Goal: Task Accomplishment & Management: Complete application form

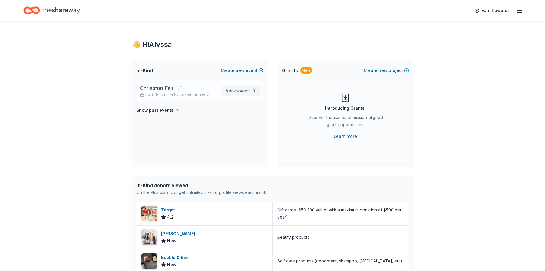
click at [249, 88] on link "View event" at bounding box center [241, 91] width 38 height 11
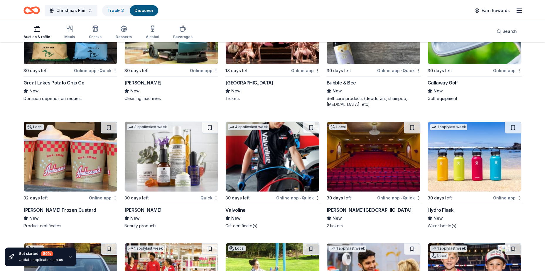
scroll to position [3753, 0]
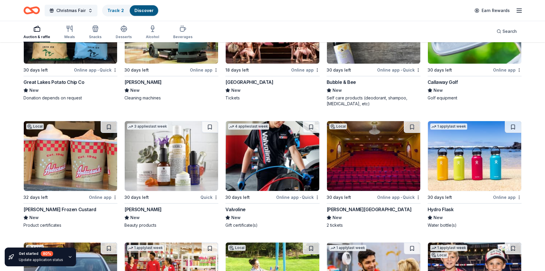
click at [437, 167] on img at bounding box center [474, 156] width 93 height 70
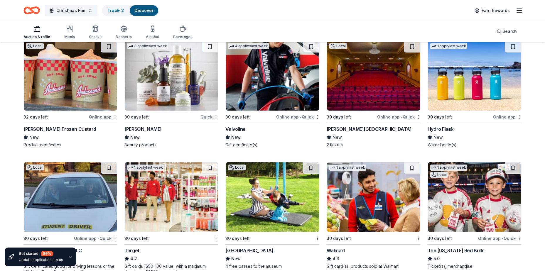
scroll to position [3884, 0]
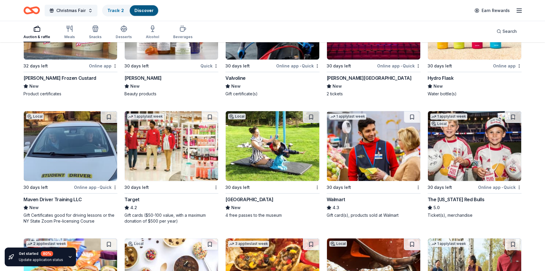
click at [295, 165] on img at bounding box center [272, 146] width 93 height 70
click at [401, 156] on img at bounding box center [373, 146] width 93 height 70
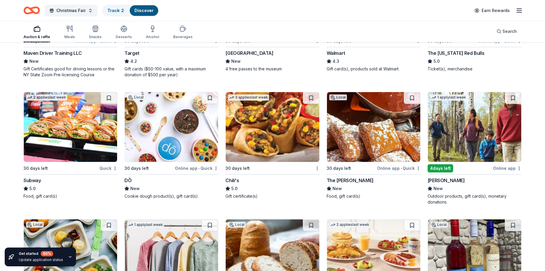
scroll to position [4031, 0]
click at [72, 131] on img at bounding box center [70, 127] width 93 height 70
click at [290, 128] on img at bounding box center [272, 127] width 93 height 70
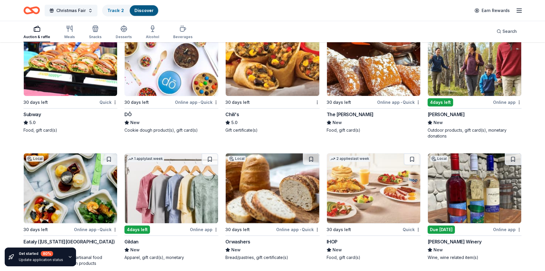
scroll to position [4139, 0]
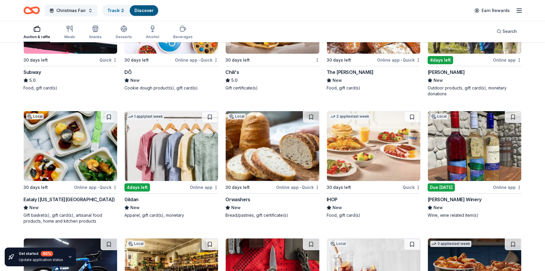
click at [161, 151] on img at bounding box center [171, 146] width 93 height 70
click at [368, 150] on img at bounding box center [373, 146] width 93 height 70
click at [453, 163] on img at bounding box center [474, 146] width 93 height 70
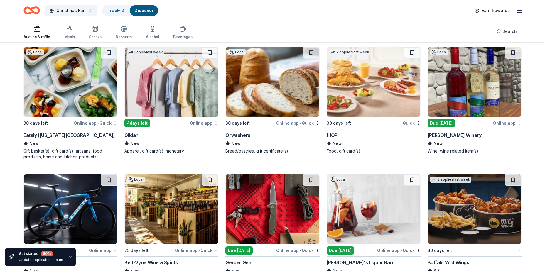
scroll to position [4256, 0]
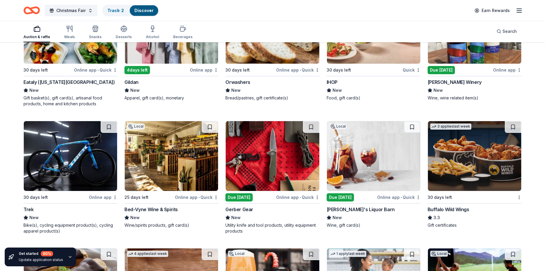
click at [181, 166] on img at bounding box center [171, 156] width 93 height 70
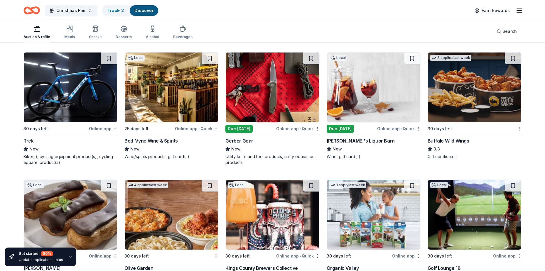
scroll to position [4394, 0]
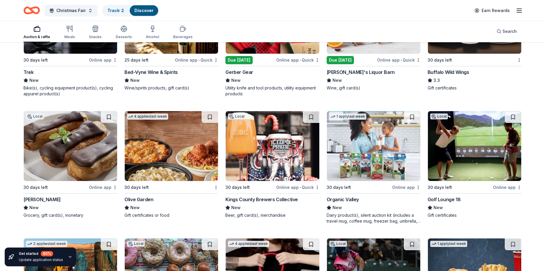
click at [179, 137] on img at bounding box center [171, 146] width 93 height 70
click at [465, 170] on img at bounding box center [474, 146] width 93 height 70
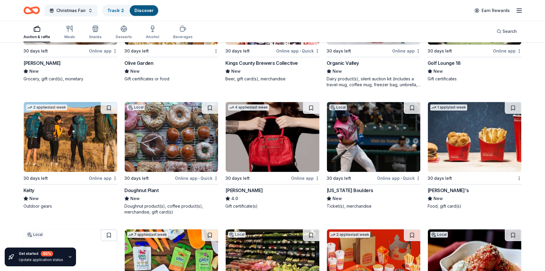
scroll to position [4540, 0]
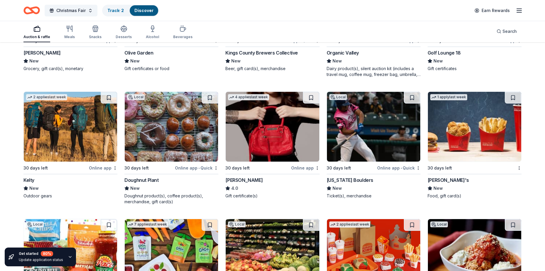
click at [196, 137] on img at bounding box center [171, 127] width 93 height 70
click at [478, 131] on img at bounding box center [474, 127] width 93 height 70
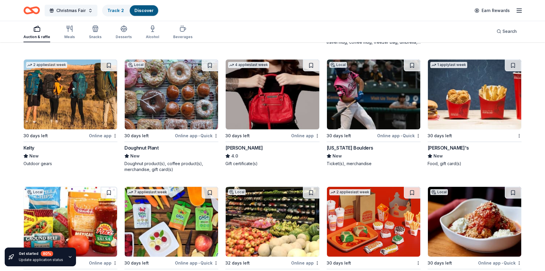
scroll to position [4642, 0]
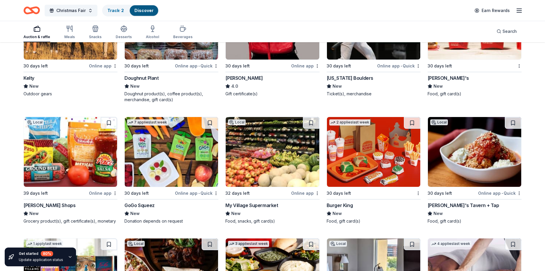
click at [394, 168] on img at bounding box center [373, 152] width 93 height 70
click at [459, 166] on img at bounding box center [474, 152] width 93 height 70
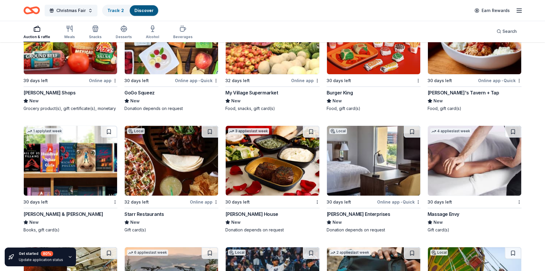
scroll to position [4760, 0]
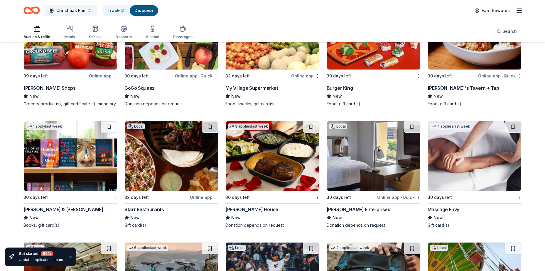
click at [53, 176] on img at bounding box center [70, 156] width 93 height 70
click at [467, 169] on img at bounding box center [474, 156] width 93 height 70
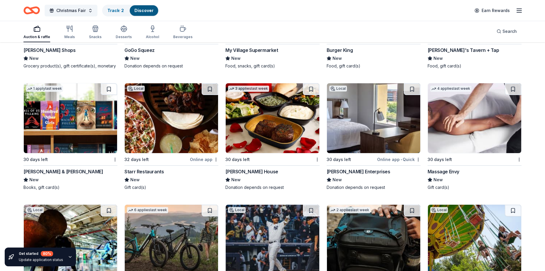
scroll to position [4891, 0]
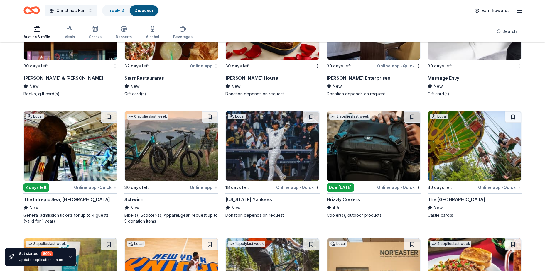
click at [297, 152] on img at bounding box center [272, 146] width 93 height 70
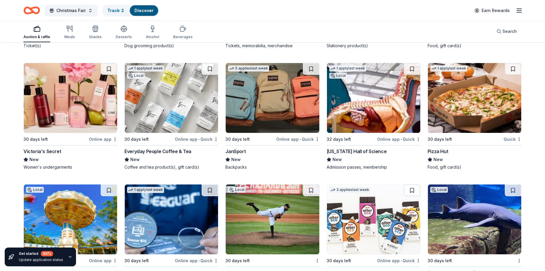
scroll to position [5316, 0]
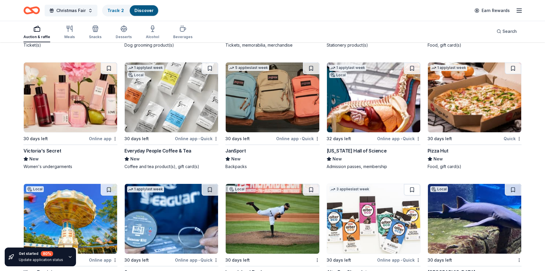
click at [55, 98] on img at bounding box center [70, 97] width 93 height 70
click at [185, 96] on img at bounding box center [171, 97] width 93 height 70
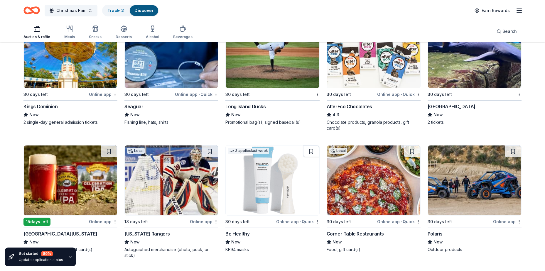
scroll to position [5492, 0]
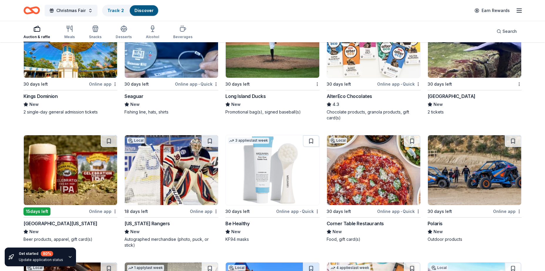
click at [193, 170] on img at bounding box center [171, 170] width 93 height 70
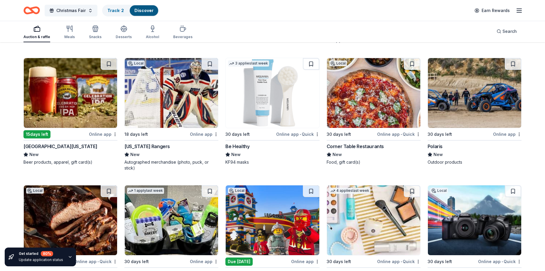
scroll to position [5638, 0]
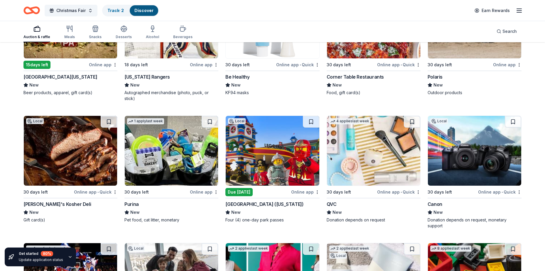
click at [260, 166] on img at bounding box center [272, 151] width 93 height 70
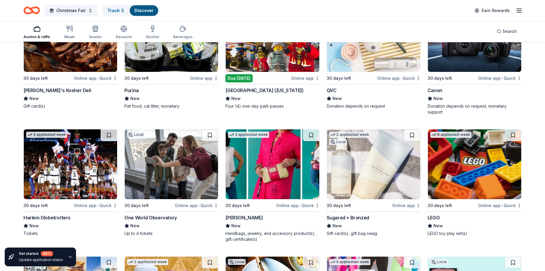
scroll to position [5756, 0]
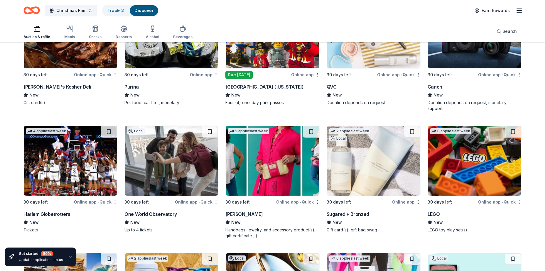
click at [289, 175] on img at bounding box center [272, 161] width 93 height 70
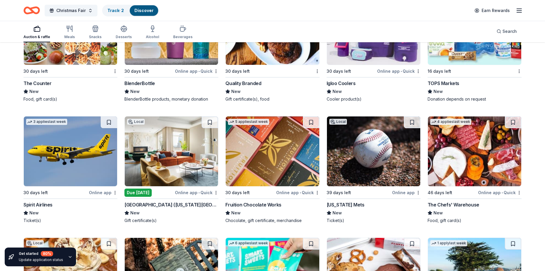
scroll to position [6038, 0]
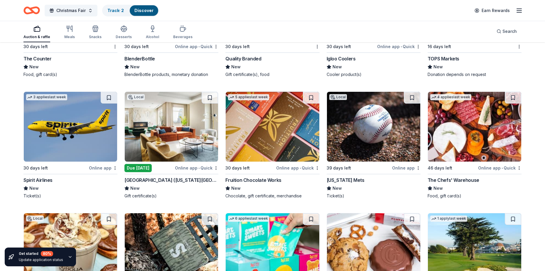
click at [170, 142] on img at bounding box center [171, 127] width 93 height 70
click at [264, 136] on img at bounding box center [272, 127] width 93 height 70
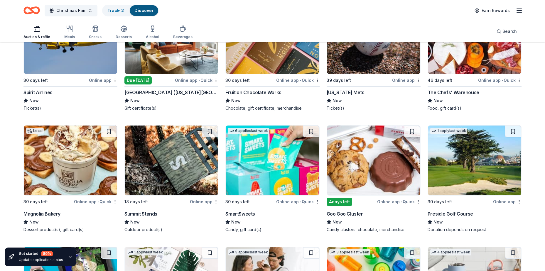
scroll to position [6126, 0]
click at [379, 169] on img at bounding box center [373, 160] width 93 height 70
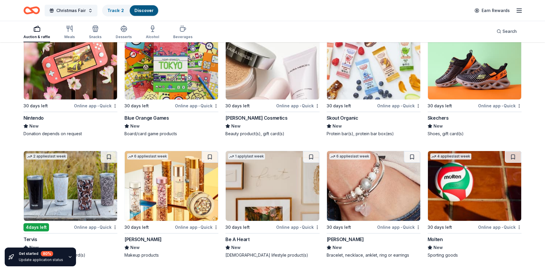
scroll to position [6685, 0]
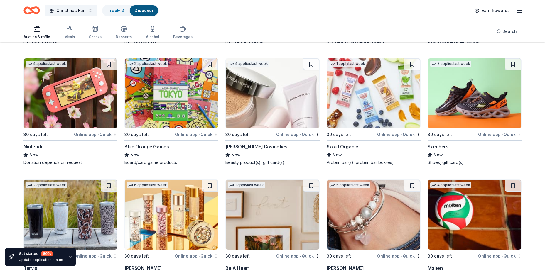
click at [479, 91] on img at bounding box center [474, 93] width 93 height 70
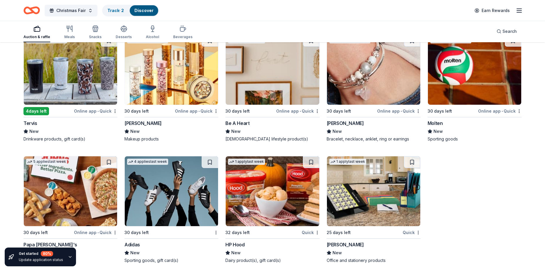
scroll to position [6834, 0]
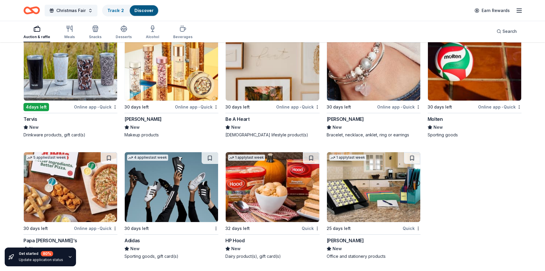
click at [398, 86] on img at bounding box center [373, 66] width 93 height 70
click at [159, 190] on img at bounding box center [171, 187] width 93 height 70
click at [341, 184] on img at bounding box center [373, 187] width 93 height 70
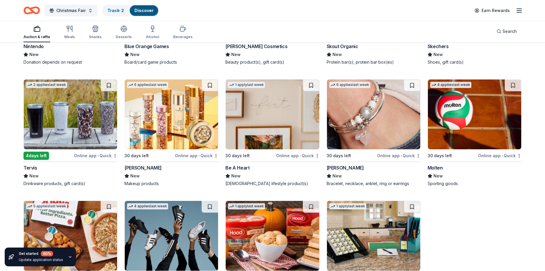
scroll to position [6775, 0]
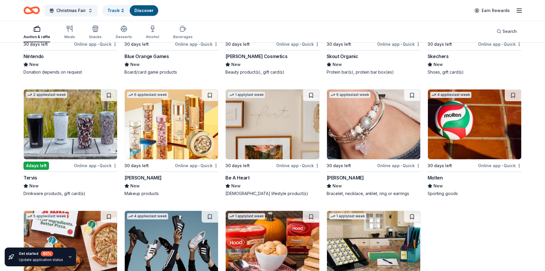
click at [279, 121] on img at bounding box center [272, 124] width 93 height 70
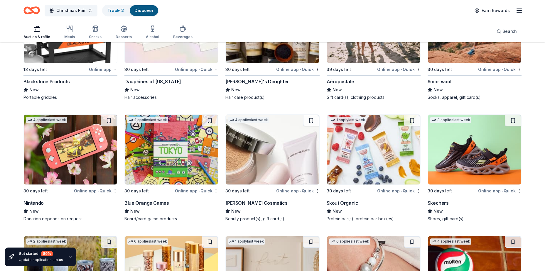
scroll to position [6570, 0]
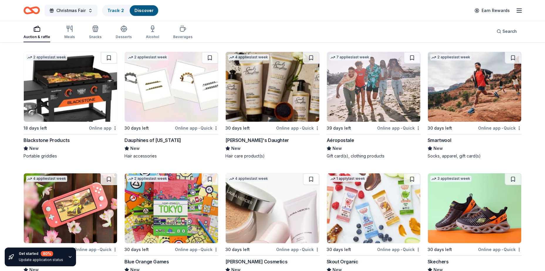
click at [501, 108] on img at bounding box center [474, 87] width 93 height 70
click at [169, 87] on img at bounding box center [171, 87] width 93 height 70
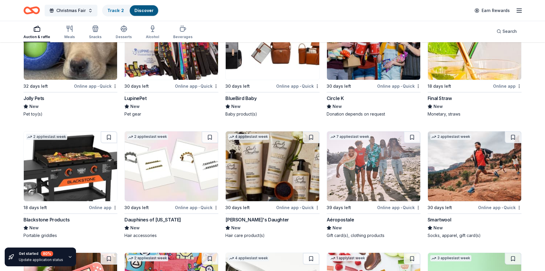
scroll to position [6482, 0]
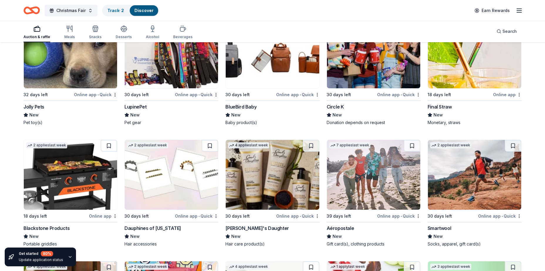
click at [275, 197] on img at bounding box center [272, 175] width 93 height 70
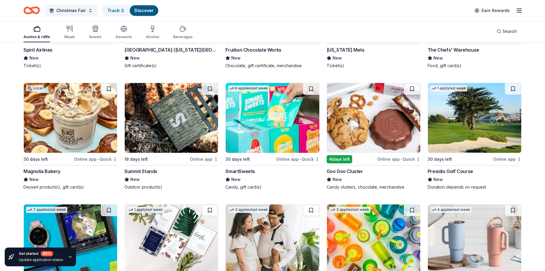
scroll to position [6159, 0]
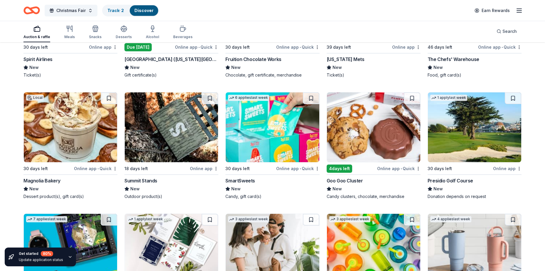
click at [77, 133] on img at bounding box center [70, 127] width 93 height 70
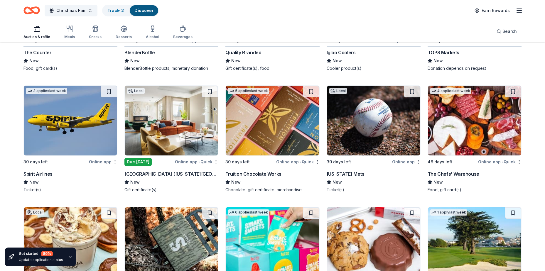
scroll to position [6042, 0]
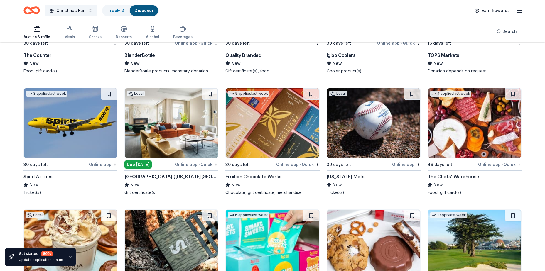
click at [380, 134] on img at bounding box center [373, 123] width 93 height 70
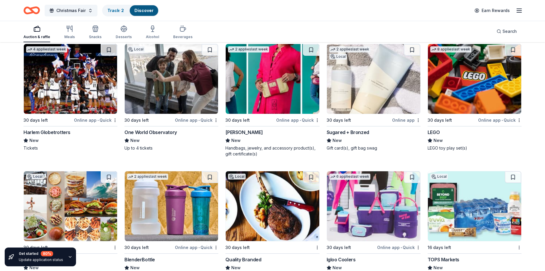
scroll to position [5837, 0]
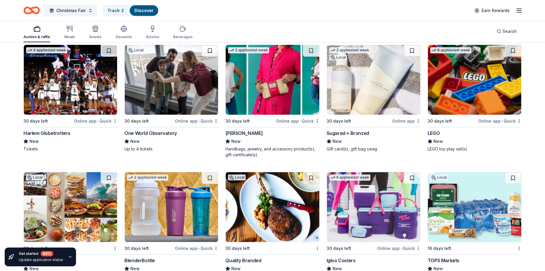
click at [171, 217] on img at bounding box center [171, 207] width 93 height 70
drag, startPoint x: 0, startPoint y: 94, endPoint x: 35, endPoint y: 2, distance: 98.6
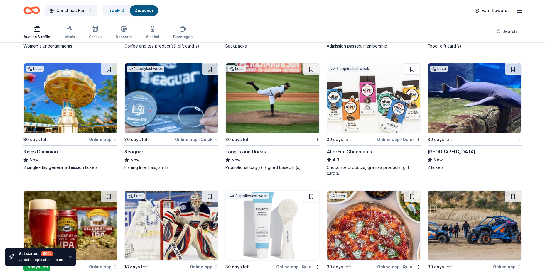
scroll to position [5426, 0]
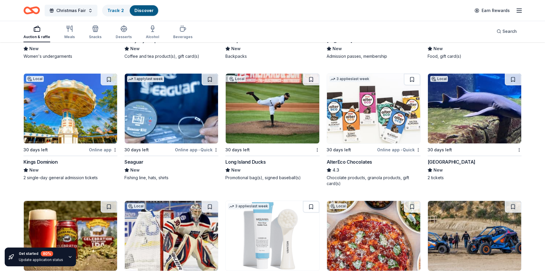
click at [172, 90] on img at bounding box center [171, 109] width 93 height 70
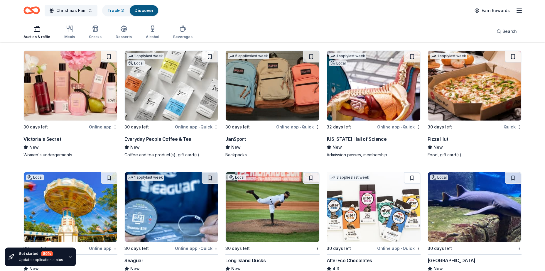
scroll to position [5279, 0]
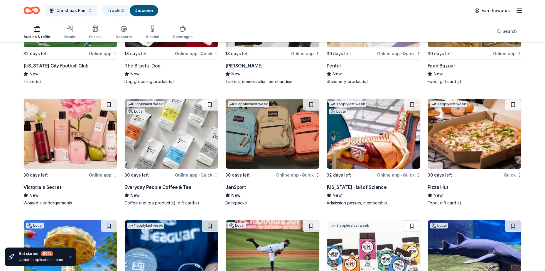
click at [486, 128] on img at bounding box center [474, 134] width 93 height 70
click at [380, 150] on img at bounding box center [373, 134] width 93 height 70
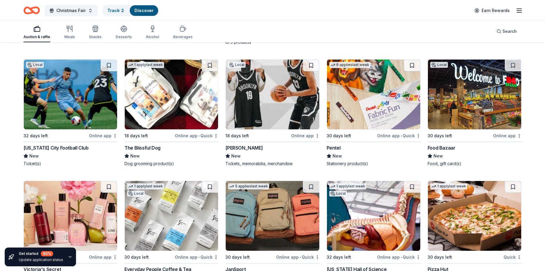
scroll to position [5191, 0]
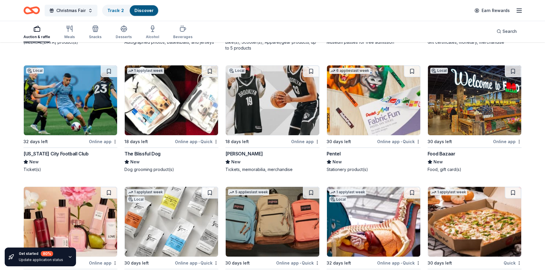
click at [382, 115] on img at bounding box center [373, 100] width 93 height 70
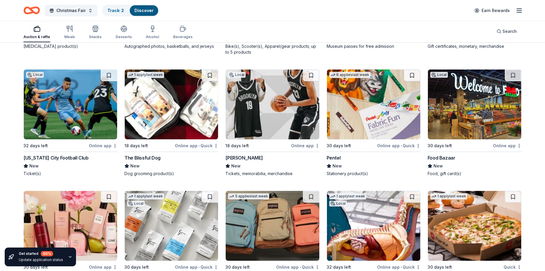
scroll to position [5162, 0]
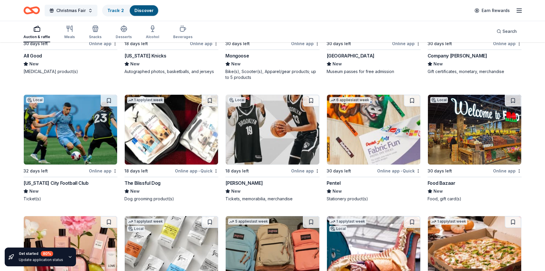
click at [83, 137] on img at bounding box center [70, 130] width 93 height 70
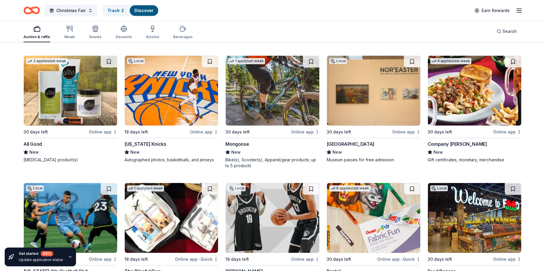
scroll to position [5045, 0]
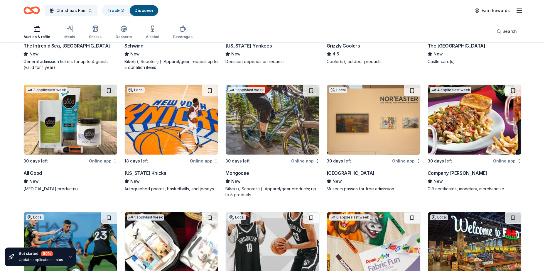
click at [171, 131] on img at bounding box center [171, 120] width 93 height 70
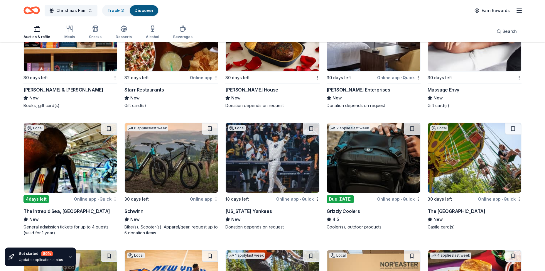
scroll to position [4839, 0]
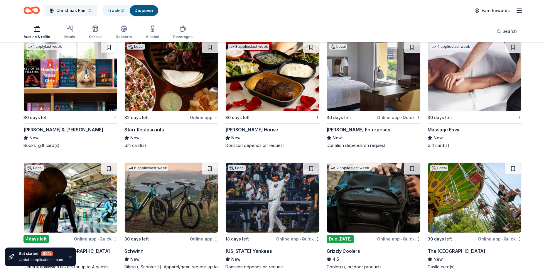
drag, startPoint x: 2, startPoint y: 50, endPoint x: 44, endPoint y: 4, distance: 61.9
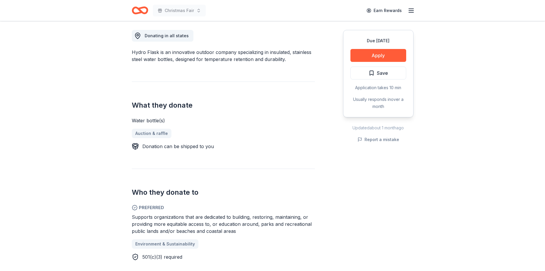
scroll to position [176, 0]
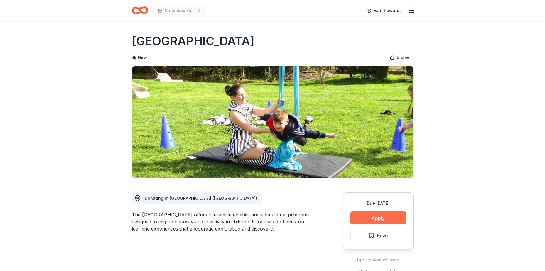
click at [400, 217] on button "Apply" at bounding box center [378, 217] width 56 height 13
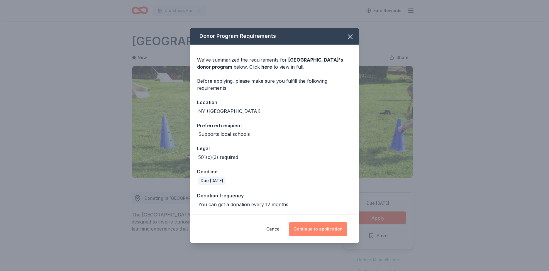
click at [321, 229] on button "Continue to application" at bounding box center [318, 229] width 58 height 14
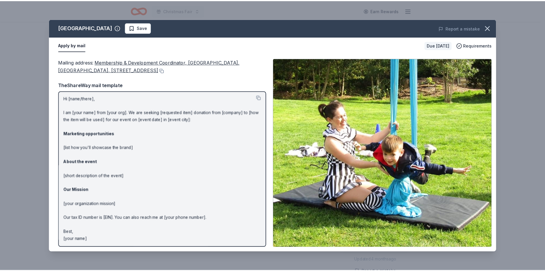
scroll to position [2, 0]
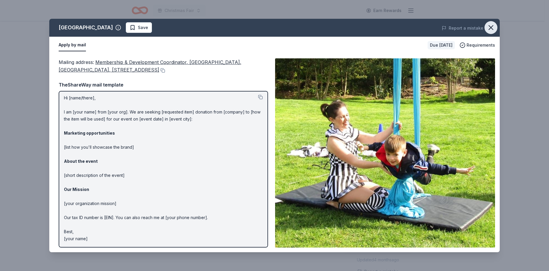
click at [491, 29] on icon "button" at bounding box center [491, 27] width 8 height 8
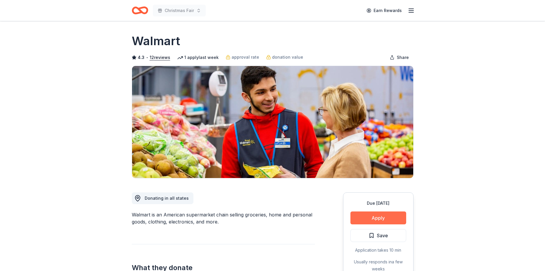
click at [373, 222] on button "Apply" at bounding box center [378, 217] width 56 height 13
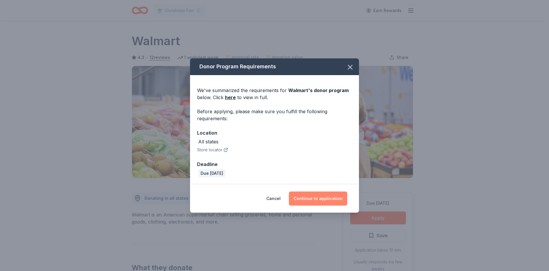
click at [323, 195] on button "Continue to application" at bounding box center [318, 199] width 58 height 14
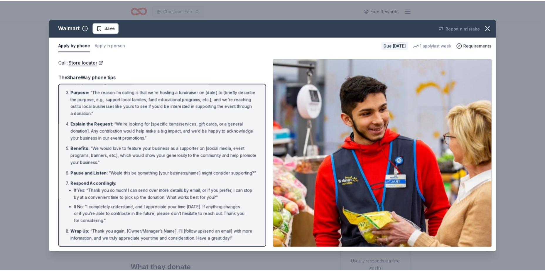
scroll to position [42, 0]
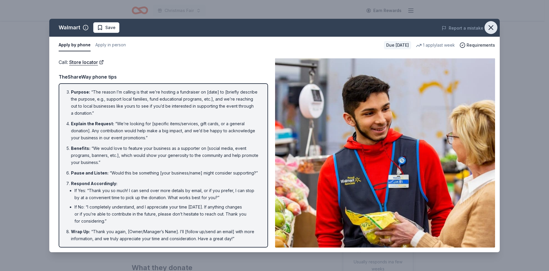
click at [486, 28] on button "button" at bounding box center [491, 27] width 13 height 13
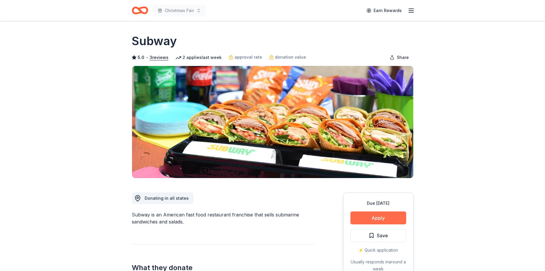
click at [377, 218] on button "Apply" at bounding box center [378, 217] width 56 height 13
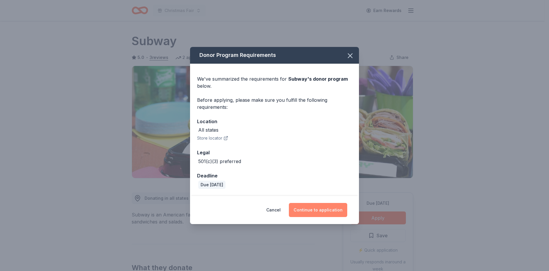
click at [317, 208] on button "Continue to application" at bounding box center [318, 210] width 58 height 14
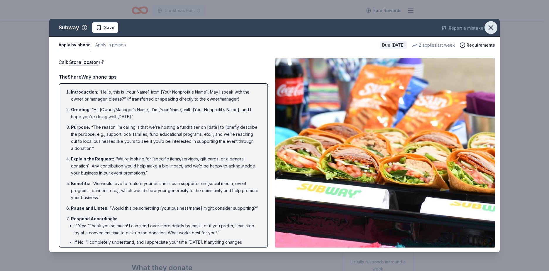
click at [494, 27] on icon "button" at bounding box center [491, 27] width 8 height 8
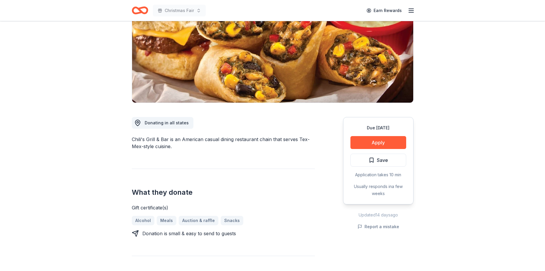
scroll to position [88, 0]
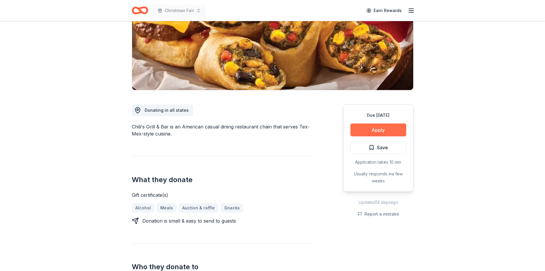
click at [368, 126] on button "Apply" at bounding box center [378, 129] width 56 height 13
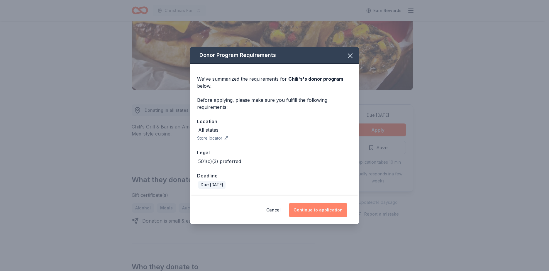
click at [314, 211] on button "Continue to application" at bounding box center [318, 210] width 58 height 14
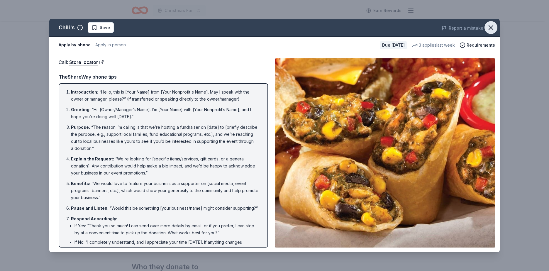
click at [493, 26] on icon "button" at bounding box center [491, 28] width 4 height 4
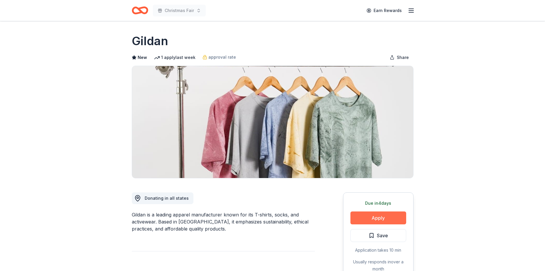
click at [377, 214] on button "Apply" at bounding box center [378, 217] width 56 height 13
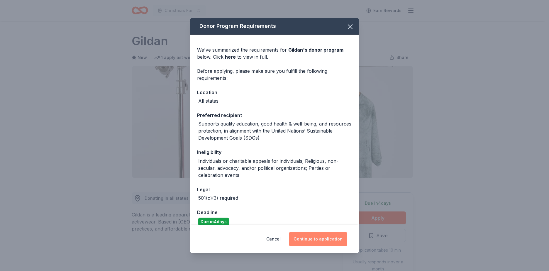
click at [324, 238] on button "Continue to application" at bounding box center [318, 239] width 58 height 14
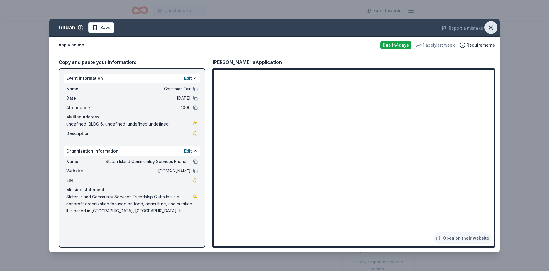
click at [490, 26] on icon "button" at bounding box center [491, 27] width 8 height 8
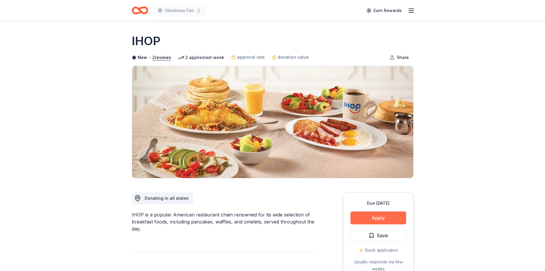
click at [373, 223] on button "Apply" at bounding box center [378, 217] width 56 height 13
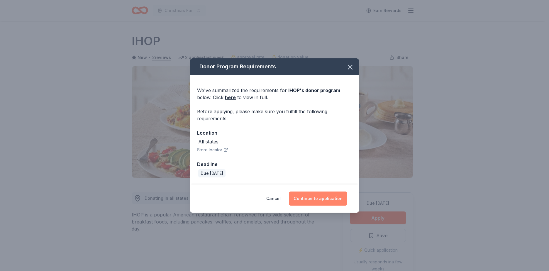
click at [307, 199] on button "Continue to application" at bounding box center [318, 199] width 58 height 14
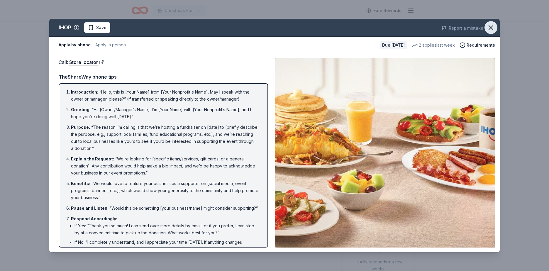
click at [493, 27] on icon "button" at bounding box center [491, 27] width 8 height 8
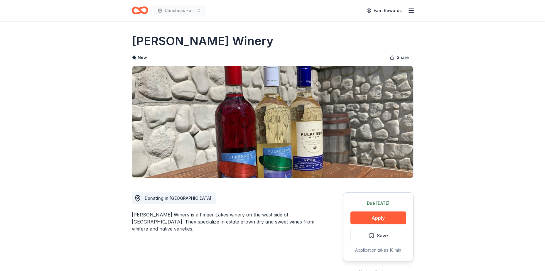
click at [375, 216] on button "Apply" at bounding box center [378, 217] width 56 height 13
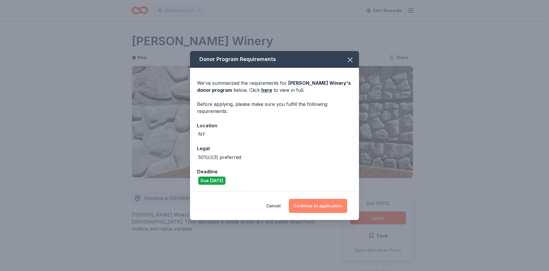
click at [331, 211] on button "Continue to application" at bounding box center [318, 206] width 58 height 14
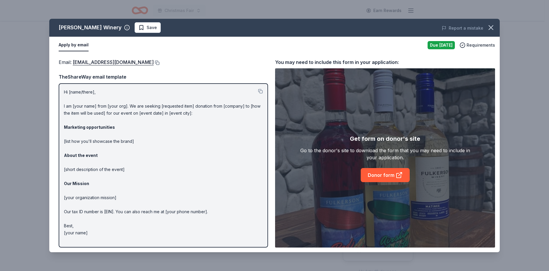
click at [154, 62] on button at bounding box center [157, 62] width 6 height 5
click at [488, 29] on icon "button" at bounding box center [491, 27] width 8 height 8
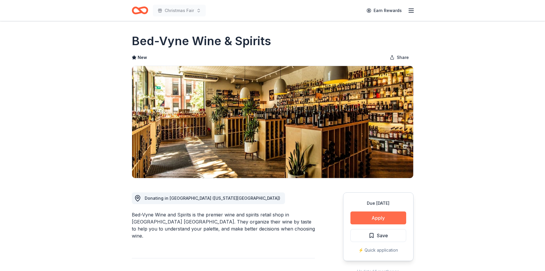
click at [379, 214] on button "Apply" at bounding box center [378, 217] width 56 height 13
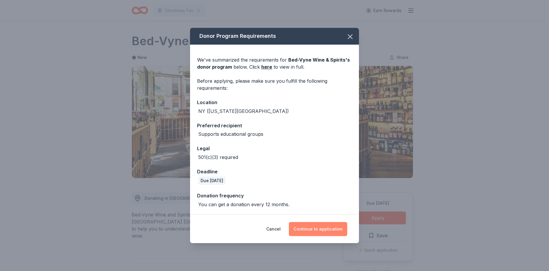
click at [321, 231] on button "Continue to application" at bounding box center [318, 229] width 58 height 14
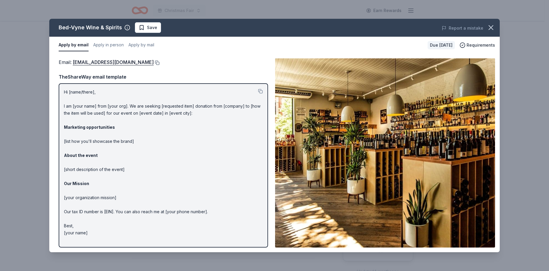
click at [154, 62] on button at bounding box center [157, 62] width 6 height 5
drag, startPoint x: 136, startPoint y: 50, endPoint x: 137, endPoint y: 31, distance: 18.8
click at [136, 50] on button "Apply by mail" at bounding box center [141, 45] width 26 height 12
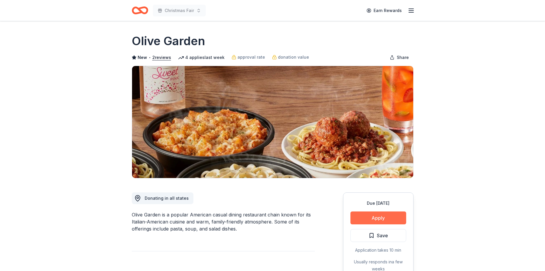
click at [369, 215] on button "Apply" at bounding box center [378, 217] width 56 height 13
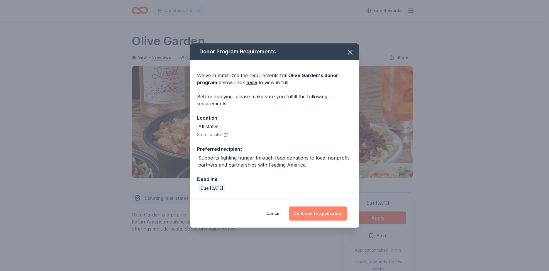
click at [316, 215] on button "Continue to application" at bounding box center [318, 213] width 58 height 14
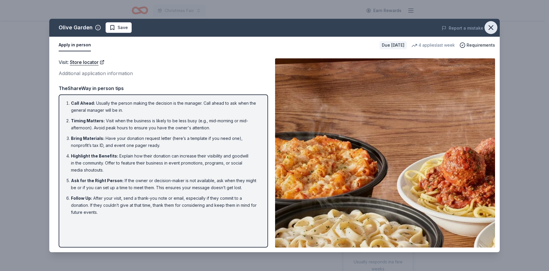
click at [496, 27] on button "button" at bounding box center [491, 27] width 13 height 13
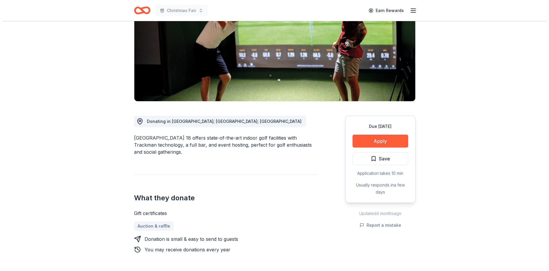
scroll to position [88, 0]
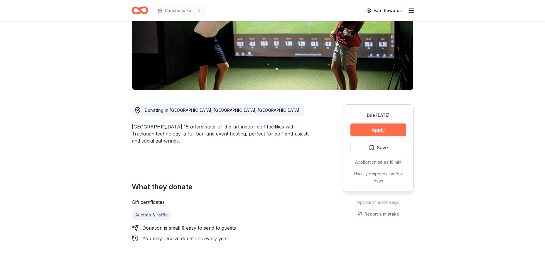
click at [388, 128] on button "Apply" at bounding box center [378, 129] width 56 height 13
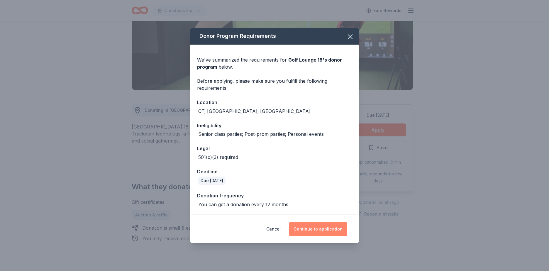
click at [302, 228] on button "Continue to application" at bounding box center [318, 229] width 58 height 14
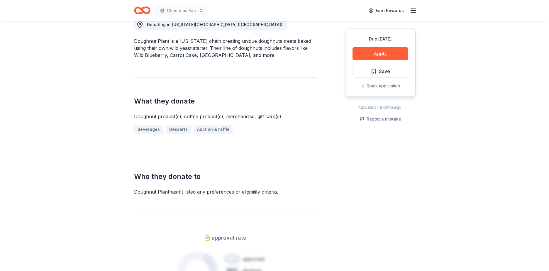
scroll to position [176, 0]
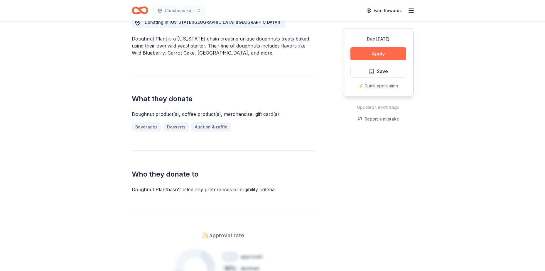
click at [388, 54] on button "Apply" at bounding box center [378, 53] width 56 height 13
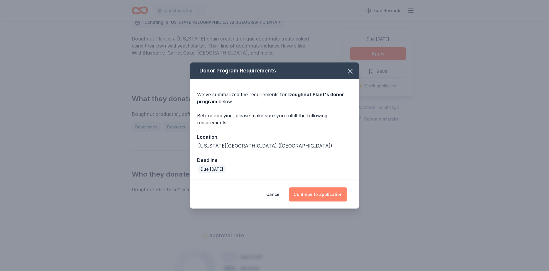
click at [312, 193] on button "Continue to application" at bounding box center [318, 194] width 58 height 14
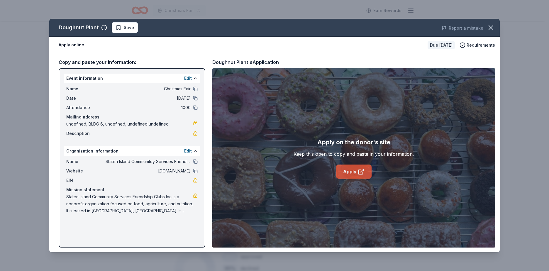
click at [347, 173] on link "Apply" at bounding box center [353, 172] width 35 height 14
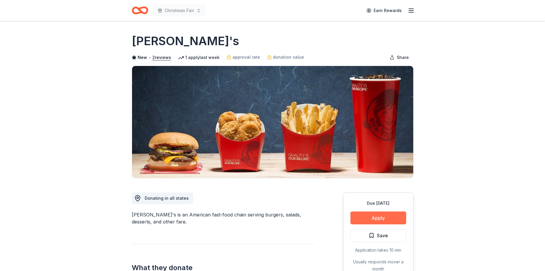
click at [387, 216] on button "Apply" at bounding box center [378, 217] width 56 height 13
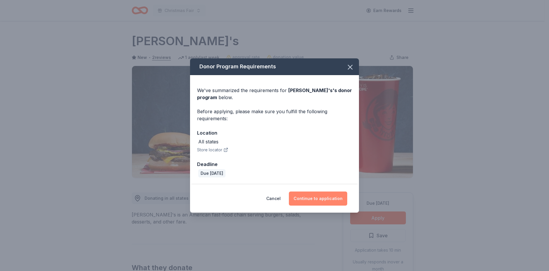
click at [326, 200] on button "Continue to application" at bounding box center [318, 199] width 58 height 14
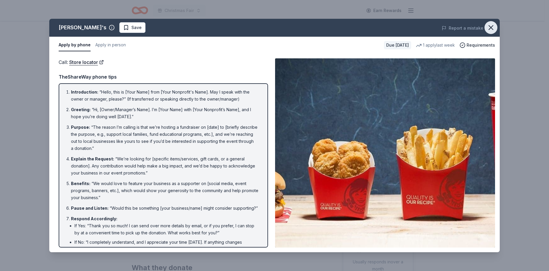
click at [487, 30] on button "button" at bounding box center [491, 27] width 13 height 13
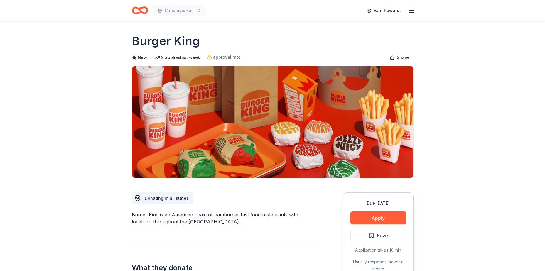
click at [375, 217] on button "Apply" at bounding box center [378, 217] width 56 height 13
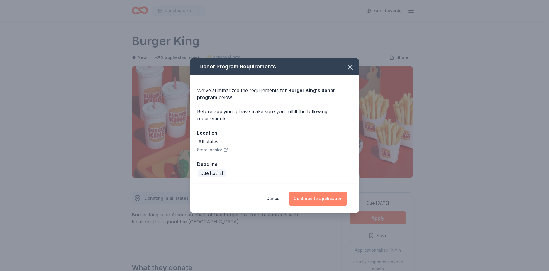
click at [328, 197] on button "Continue to application" at bounding box center [318, 199] width 58 height 14
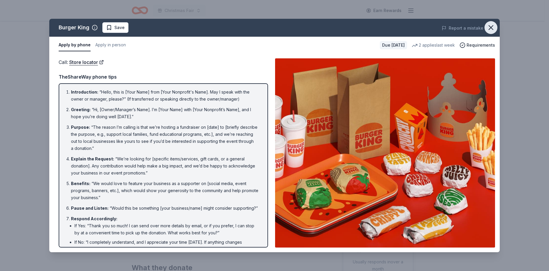
click at [492, 27] on icon "button" at bounding box center [491, 27] width 8 height 8
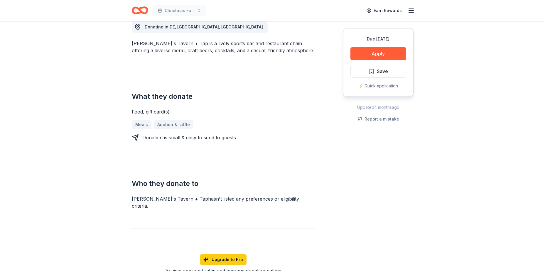
scroll to position [117, 0]
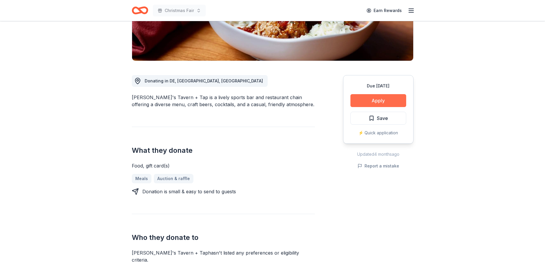
click at [387, 102] on button "Apply" at bounding box center [378, 100] width 56 height 13
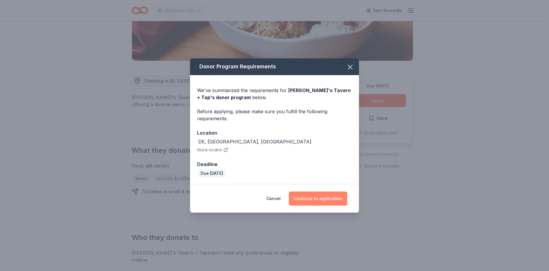
click at [316, 198] on button "Continue to application" at bounding box center [318, 199] width 58 height 14
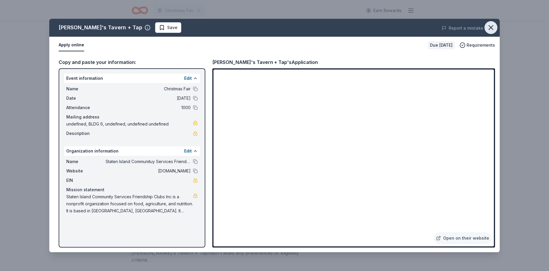
click at [490, 27] on icon "button" at bounding box center [491, 27] width 8 height 8
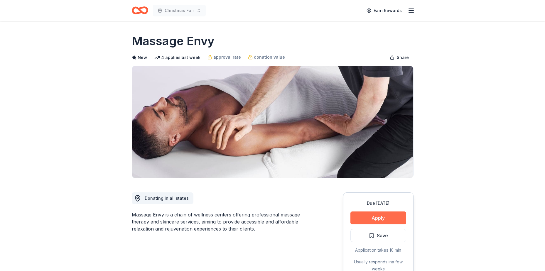
click at [376, 222] on button "Apply" at bounding box center [378, 217] width 56 height 13
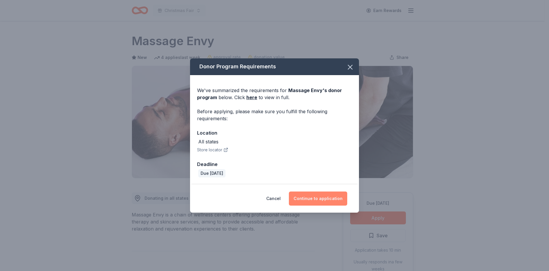
click at [329, 198] on button "Continue to application" at bounding box center [318, 199] width 58 height 14
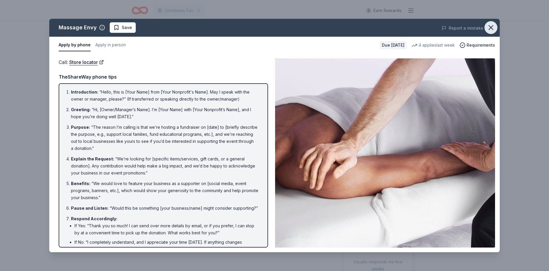
click at [491, 27] on icon "button" at bounding box center [491, 28] width 4 height 4
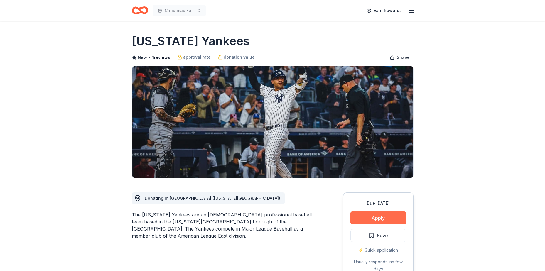
click at [388, 219] on button "Apply" at bounding box center [378, 217] width 56 height 13
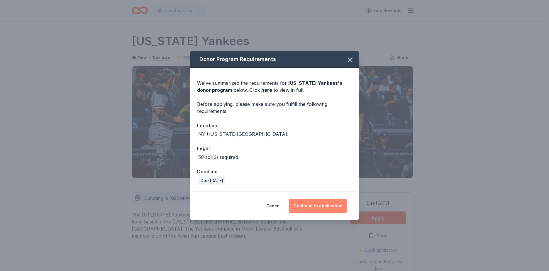
click at [329, 203] on button "Continue to application" at bounding box center [318, 206] width 58 height 14
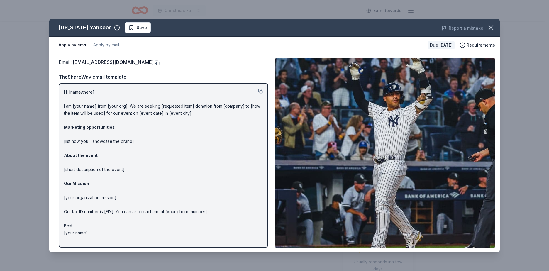
click at [154, 62] on button at bounding box center [157, 62] width 6 height 5
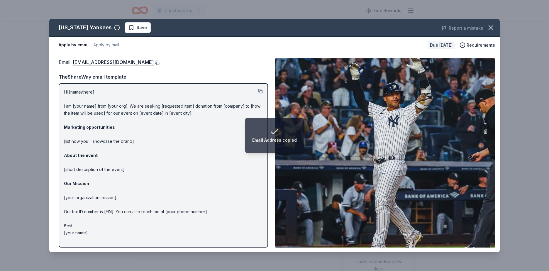
click at [34, 85] on div "New York Yankees Save Report a mistake Apply by email Apply by mail Due in 18 d…" at bounding box center [274, 135] width 549 height 271
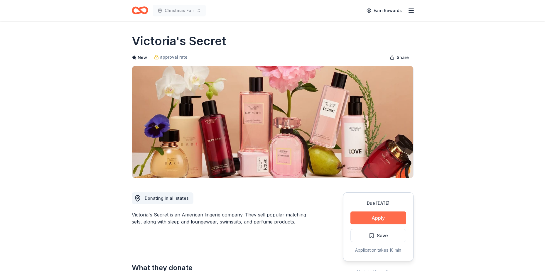
click at [395, 217] on button "Apply" at bounding box center [378, 217] width 56 height 13
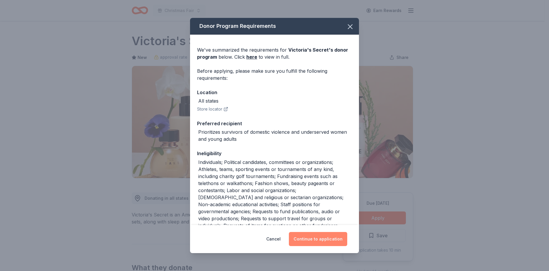
click at [329, 233] on button "Continue to application" at bounding box center [318, 239] width 58 height 14
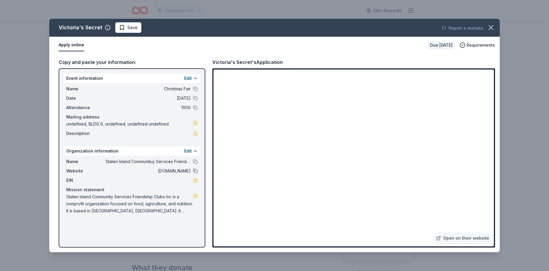
click at [194, 169] on button at bounding box center [195, 171] width 5 height 5
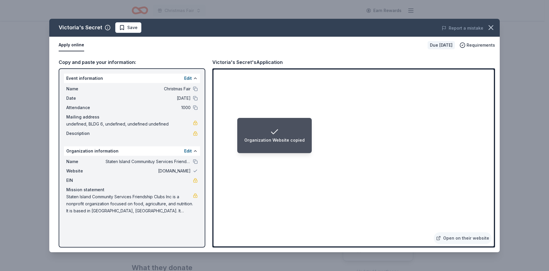
click at [258, 145] on li "Organization Website copied" at bounding box center [274, 135] width 74 height 35
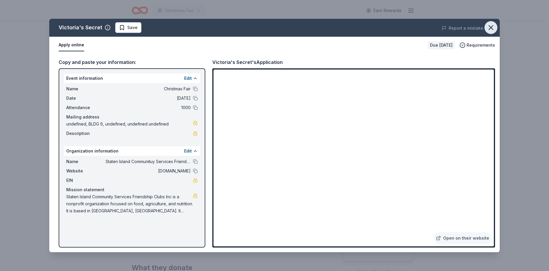
click at [488, 29] on icon "button" at bounding box center [491, 27] width 8 height 8
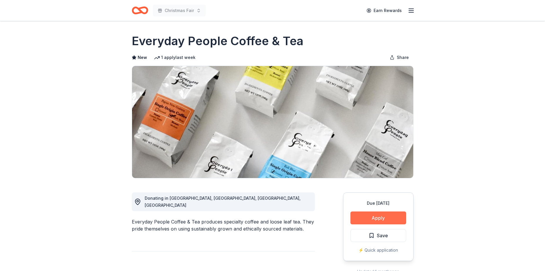
click at [382, 214] on button "Apply" at bounding box center [378, 217] width 56 height 13
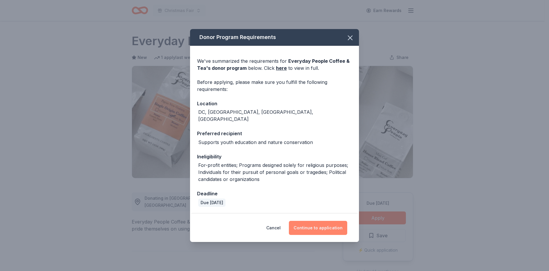
click at [329, 221] on button "Continue to application" at bounding box center [318, 228] width 58 height 14
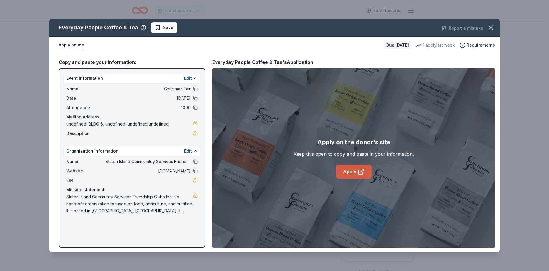
click at [348, 174] on link "Apply" at bounding box center [353, 172] width 35 height 14
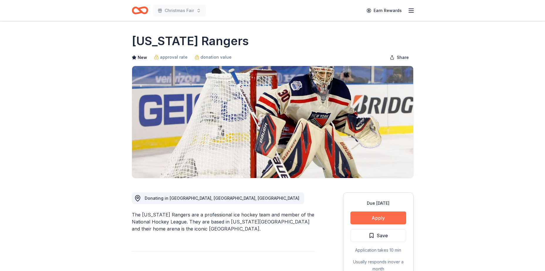
click at [378, 216] on button "Apply" at bounding box center [378, 217] width 56 height 13
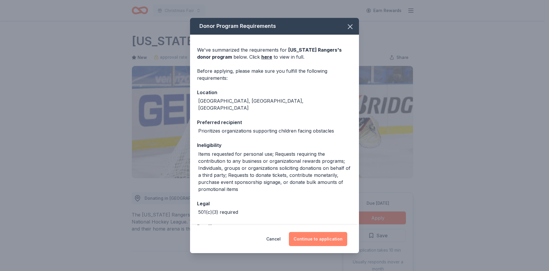
click at [334, 234] on button "Continue to application" at bounding box center [318, 239] width 58 height 14
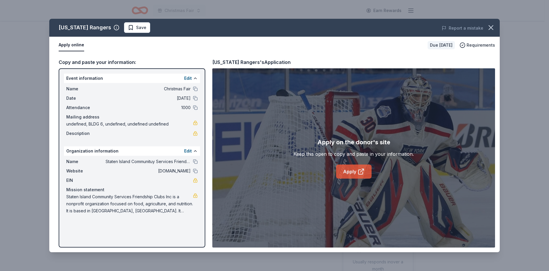
click at [345, 175] on link "Apply" at bounding box center [353, 172] width 35 height 14
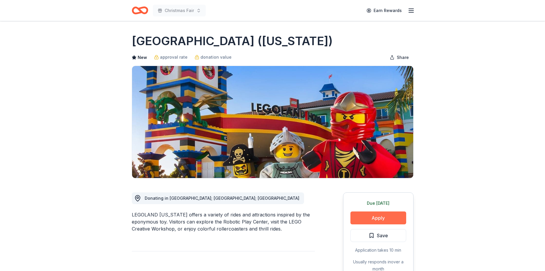
click at [396, 218] on button "Apply" at bounding box center [378, 217] width 56 height 13
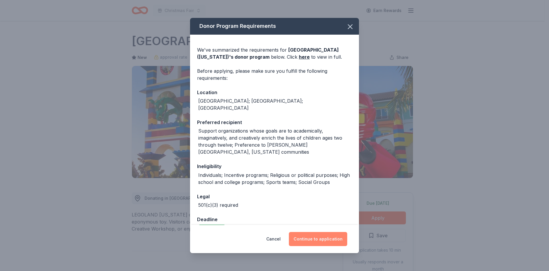
click at [325, 241] on button "Continue to application" at bounding box center [318, 239] width 58 height 14
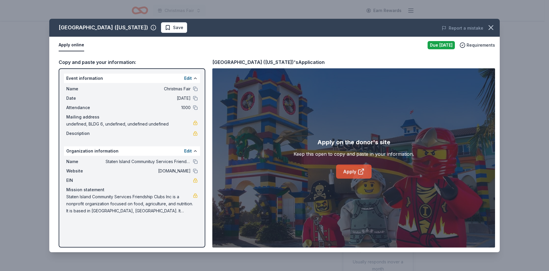
click at [351, 173] on link "Apply" at bounding box center [353, 172] width 35 height 14
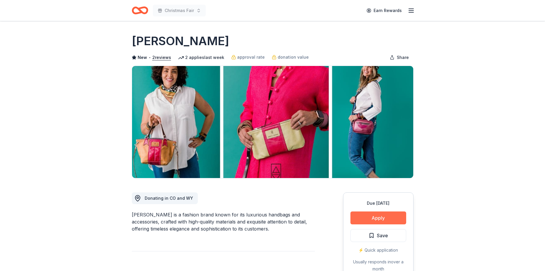
click at [375, 214] on button "Apply" at bounding box center [378, 217] width 56 height 13
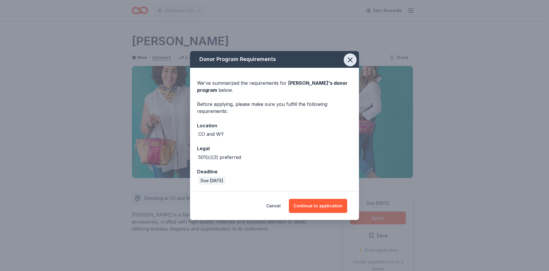
click at [347, 56] on icon "button" at bounding box center [350, 60] width 8 height 8
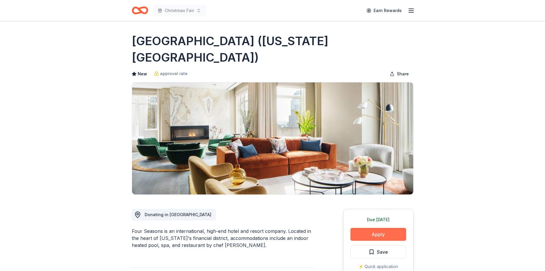
click at [364, 228] on button "Apply" at bounding box center [378, 234] width 56 height 13
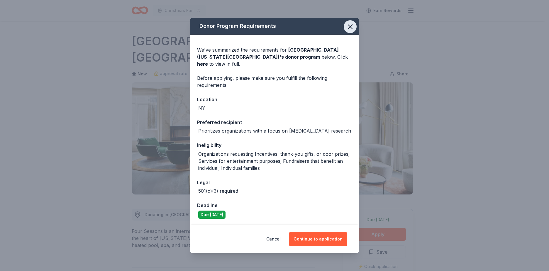
click at [346, 28] on icon "button" at bounding box center [350, 27] width 8 height 8
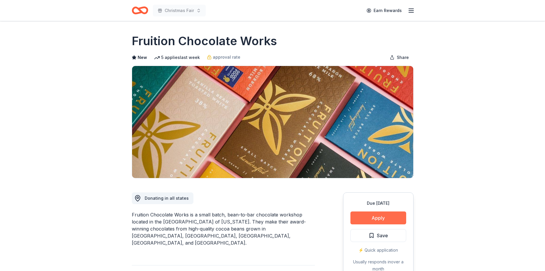
click at [380, 222] on button "Apply" at bounding box center [378, 217] width 56 height 13
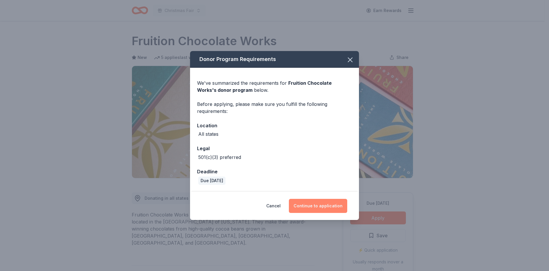
click at [324, 202] on button "Continue to application" at bounding box center [318, 206] width 58 height 14
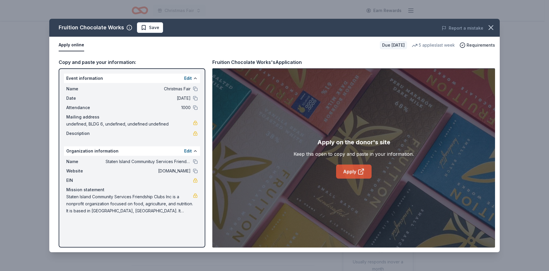
click at [341, 175] on link "Apply" at bounding box center [353, 172] width 35 height 14
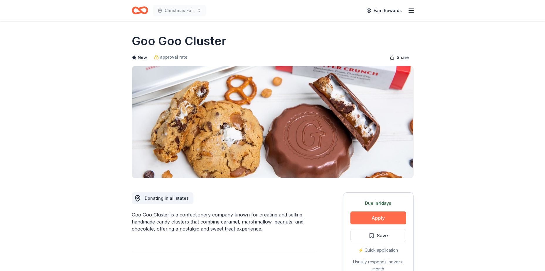
click at [396, 221] on button "Apply" at bounding box center [378, 217] width 56 height 13
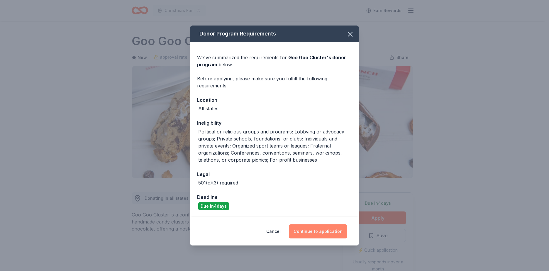
click at [317, 224] on button "Continue to application" at bounding box center [318, 231] width 58 height 14
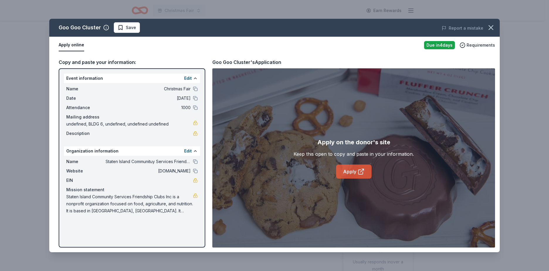
click at [350, 168] on link "Apply" at bounding box center [353, 172] width 35 height 14
click at [194, 170] on button at bounding box center [195, 171] width 5 height 5
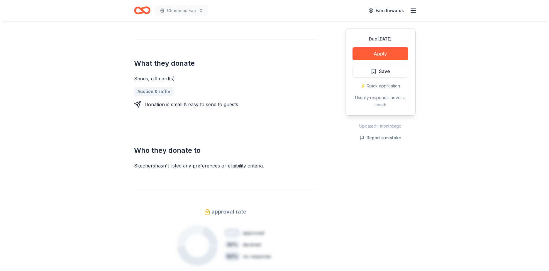
scroll to position [264, 0]
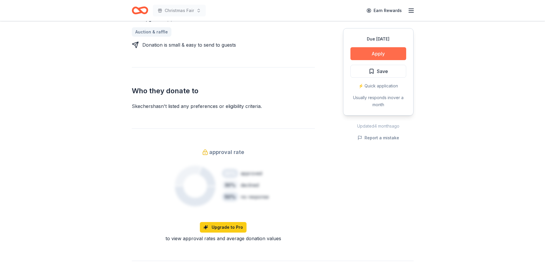
click at [364, 49] on button "Apply" at bounding box center [378, 53] width 56 height 13
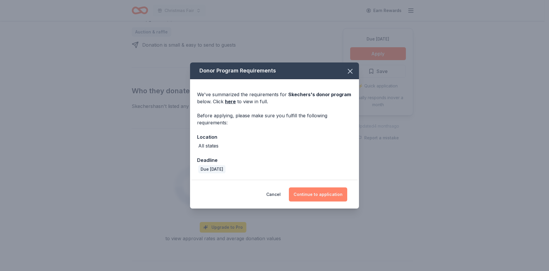
click at [308, 192] on button "Continue to application" at bounding box center [318, 194] width 58 height 14
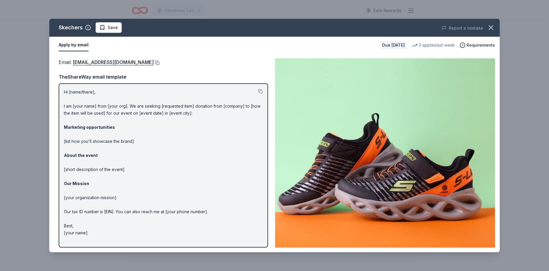
click at [154, 62] on button at bounding box center [157, 62] width 6 height 5
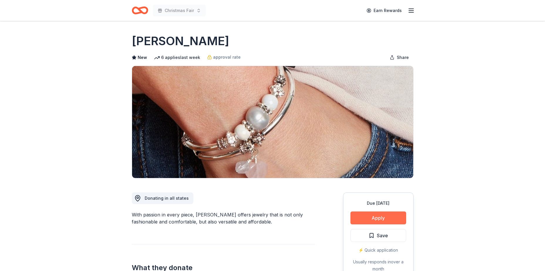
click at [385, 217] on button "Apply" at bounding box center [378, 217] width 56 height 13
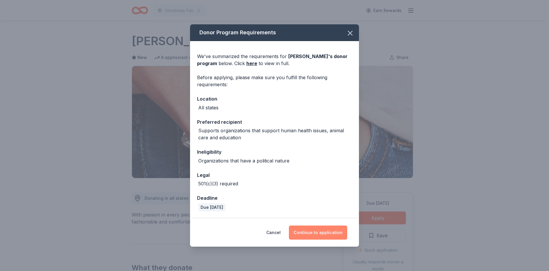
click at [329, 231] on button "Continue to application" at bounding box center [318, 233] width 58 height 14
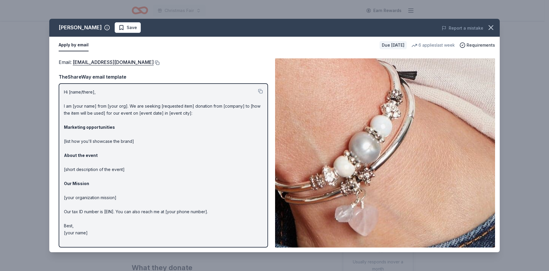
click at [154, 63] on button at bounding box center [157, 62] width 6 height 5
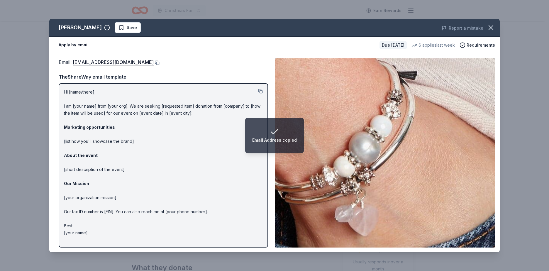
click at [0, 219] on html "Email Address copied Christmas Fair Earn Rewards Due in 30 days Share Lizzy Jam…" at bounding box center [274, 135] width 549 height 271
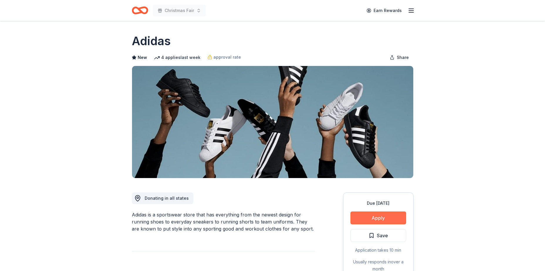
click at [366, 215] on button "Apply" at bounding box center [378, 217] width 56 height 13
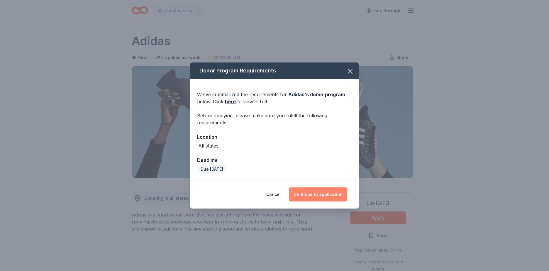
click at [313, 195] on button "Continue to application" at bounding box center [318, 194] width 58 height 14
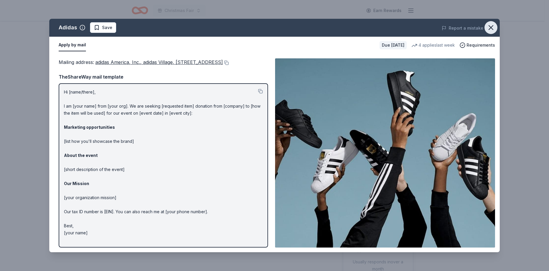
click at [492, 29] on icon "button" at bounding box center [491, 28] width 4 height 4
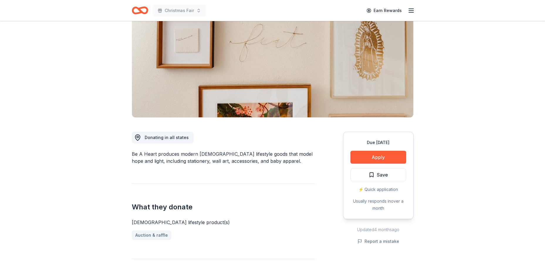
scroll to position [29, 0]
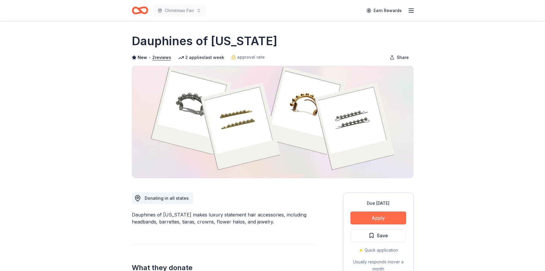
click at [373, 218] on button "Apply" at bounding box center [378, 217] width 56 height 13
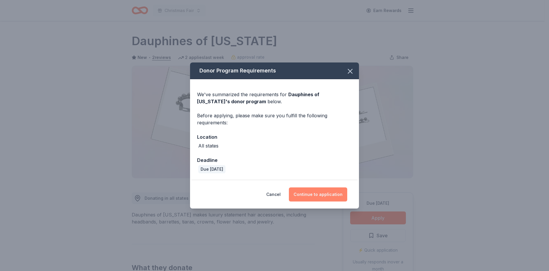
click at [327, 194] on button "Continue to application" at bounding box center [318, 194] width 58 height 14
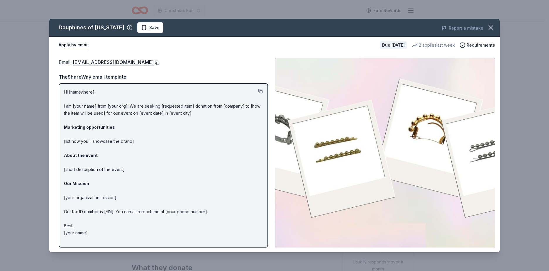
click at [160, 63] on button at bounding box center [157, 62] width 6 height 5
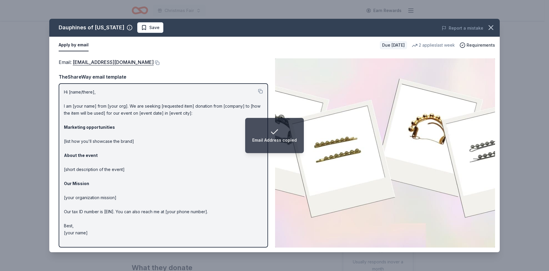
click at [1, 103] on div "Dauphines of [US_STATE] Save Report a mistake Apply by email Due [DATE] 2 appli…" at bounding box center [274, 135] width 549 height 271
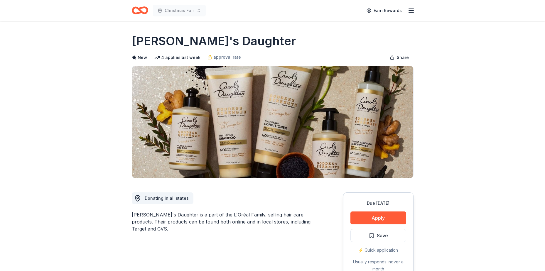
click at [376, 218] on button "Apply" at bounding box center [378, 217] width 56 height 13
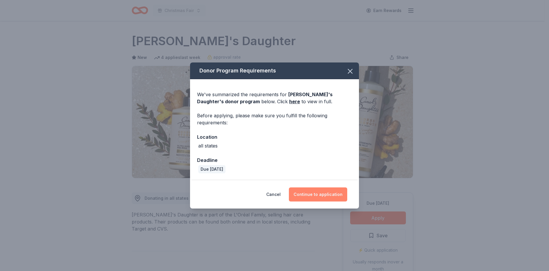
click at [327, 193] on button "Continue to application" at bounding box center [318, 194] width 58 height 14
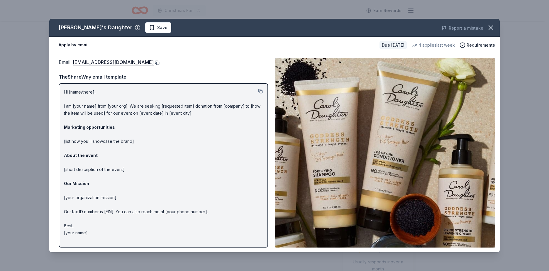
click at [157, 63] on button at bounding box center [157, 62] width 6 height 5
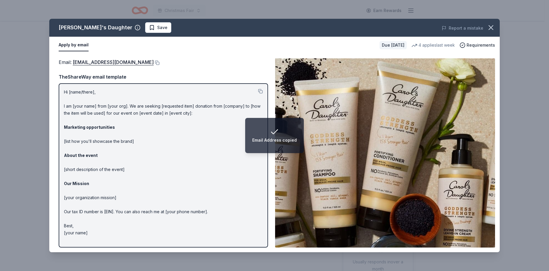
click at [0, 197] on html "Email Address copied Christmas Fair Earn Rewards Due [DATE] Share [PERSON_NAME]…" at bounding box center [274, 135] width 549 height 271
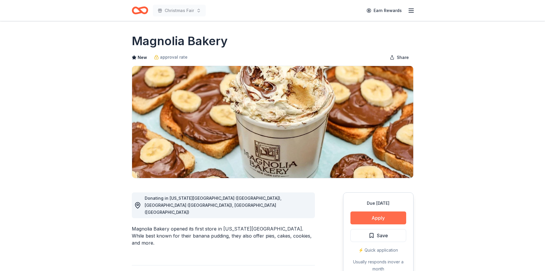
click at [381, 215] on button "Apply" at bounding box center [378, 217] width 56 height 13
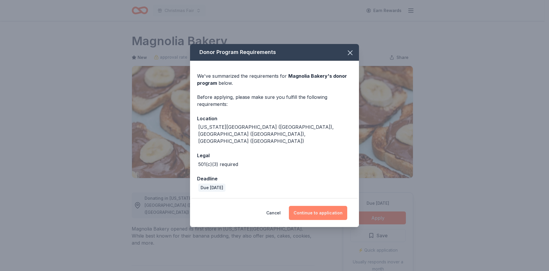
click at [324, 206] on button "Continue to application" at bounding box center [318, 213] width 58 height 14
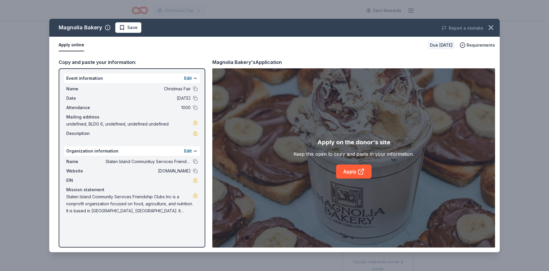
click at [351, 180] on div "Apply on the donor's site Keep this open to copy and paste in your information.…" at bounding box center [353, 157] width 283 height 179
click at [350, 174] on link "Apply" at bounding box center [353, 172] width 35 height 14
click at [196, 171] on button at bounding box center [195, 171] width 5 height 5
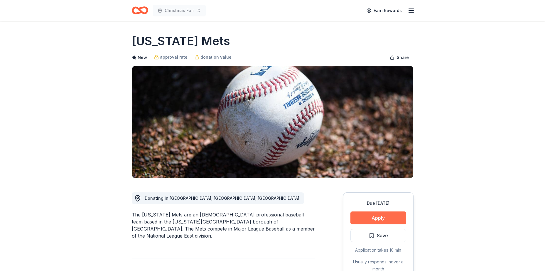
click at [380, 217] on button "Apply" at bounding box center [378, 217] width 56 height 13
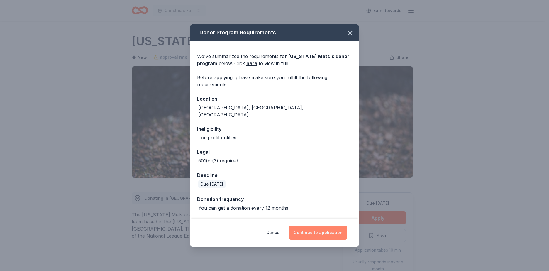
click at [314, 227] on button "Continue to application" at bounding box center [318, 233] width 58 height 14
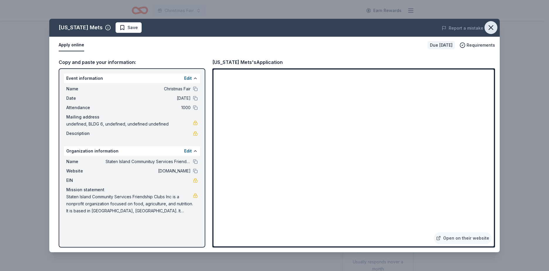
click at [491, 31] on icon "button" at bounding box center [491, 27] width 8 height 8
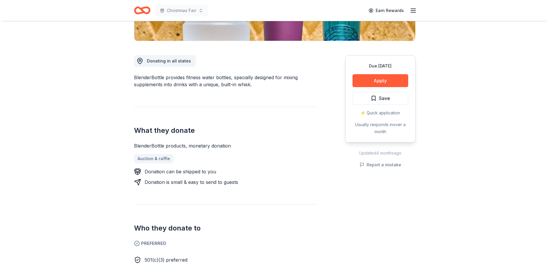
scroll to position [147, 0]
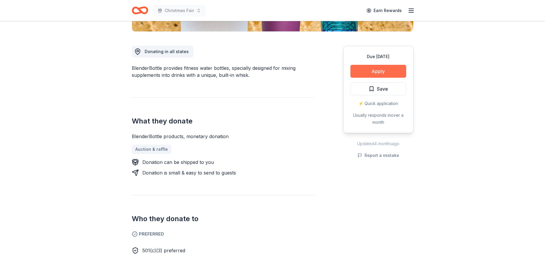
click at [379, 73] on button "Apply" at bounding box center [378, 71] width 56 height 13
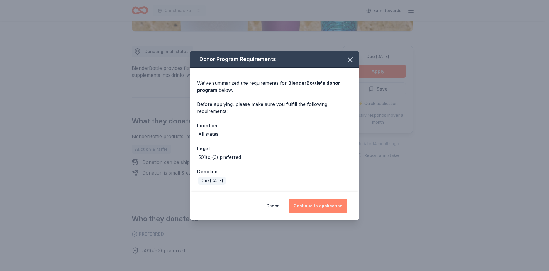
click at [322, 206] on button "Continue to application" at bounding box center [318, 206] width 58 height 14
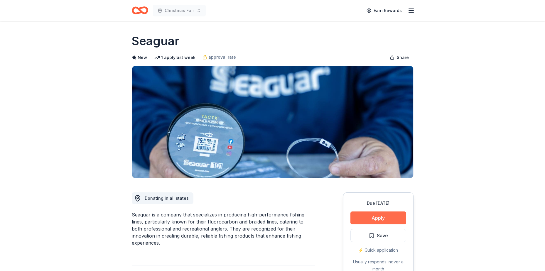
click at [382, 213] on button "Apply" at bounding box center [378, 217] width 56 height 13
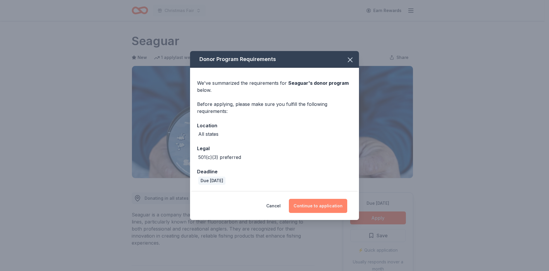
click at [315, 201] on button "Continue to application" at bounding box center [318, 206] width 58 height 14
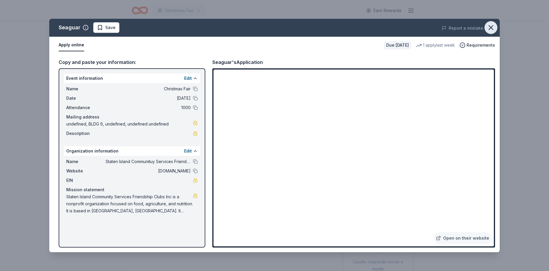
click at [492, 28] on icon "button" at bounding box center [491, 27] width 8 height 8
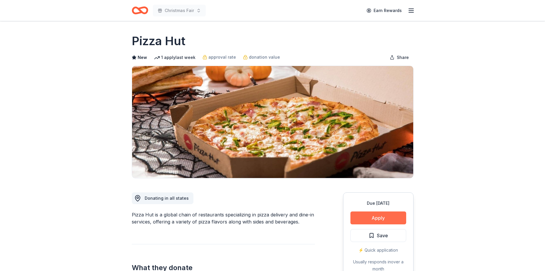
click at [370, 218] on button "Apply" at bounding box center [378, 217] width 56 height 13
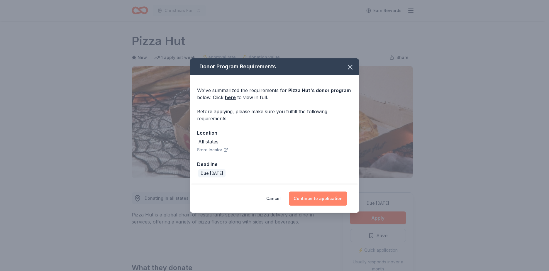
click at [323, 195] on button "Continue to application" at bounding box center [318, 199] width 58 height 14
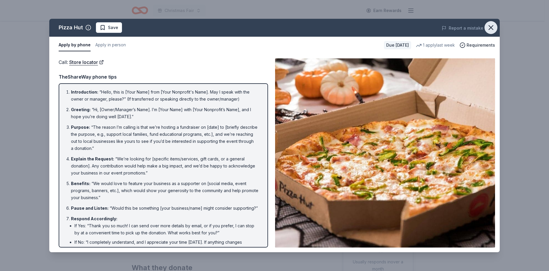
click at [492, 26] on icon "button" at bounding box center [491, 27] width 8 height 8
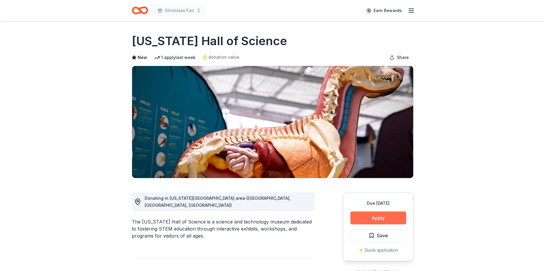
click at [379, 222] on button "Apply" at bounding box center [378, 217] width 56 height 13
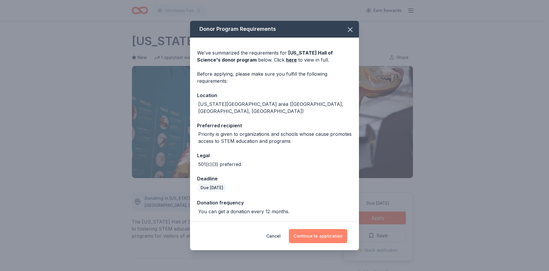
click at [328, 232] on button "Continue to application" at bounding box center [318, 236] width 58 height 14
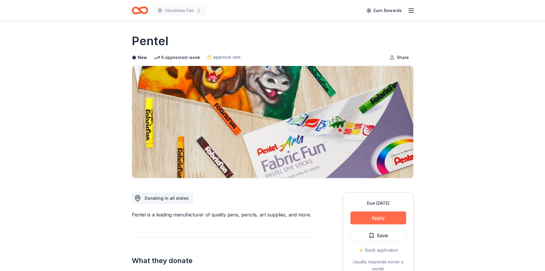
click at [364, 216] on button "Apply" at bounding box center [378, 217] width 56 height 13
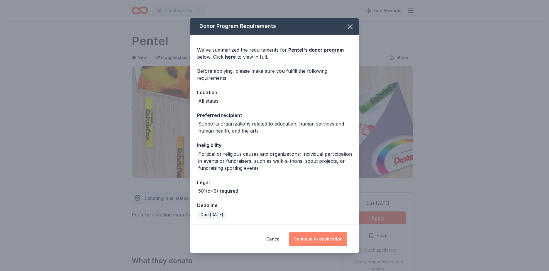
click at [327, 240] on button "Continue to application" at bounding box center [318, 239] width 58 height 14
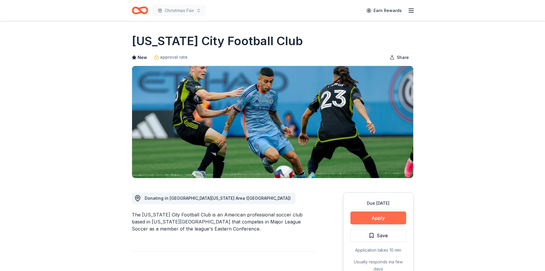
click at [381, 222] on button "Apply" at bounding box center [378, 217] width 56 height 13
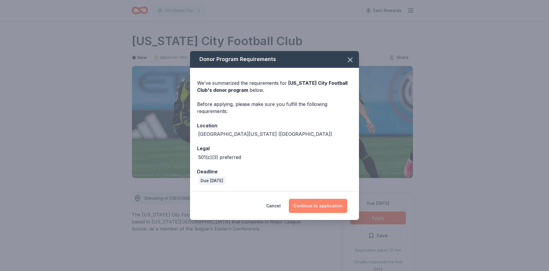
click at [313, 204] on button "Continue to application" at bounding box center [318, 206] width 58 height 14
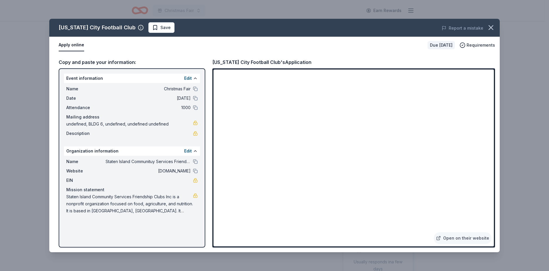
click at [78, 186] on div "Mission statement" at bounding box center [131, 189] width 131 height 7
click at [1, 57] on div "[US_STATE] City Football Club Save Report a mistake Apply online Due [DATE] Req…" at bounding box center [274, 135] width 549 height 271
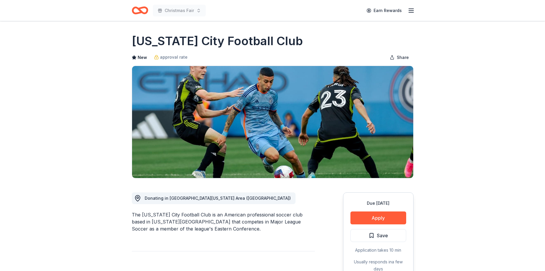
click at [0, 120] on html "Christmas Fair Earn Rewards Due [DATE] Share [US_STATE] City Football Club New …" at bounding box center [272, 135] width 545 height 271
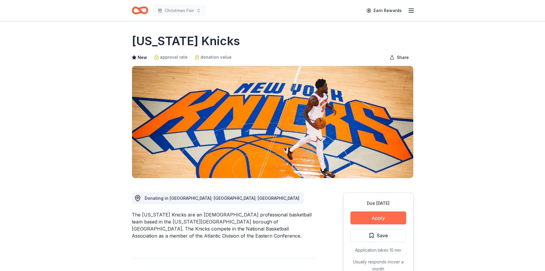
click at [389, 220] on button "Apply" at bounding box center [378, 217] width 56 height 13
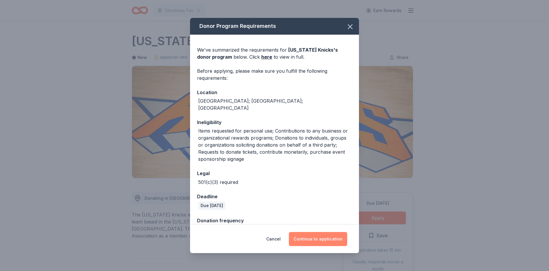
click at [320, 238] on button "Continue to application" at bounding box center [318, 239] width 58 height 14
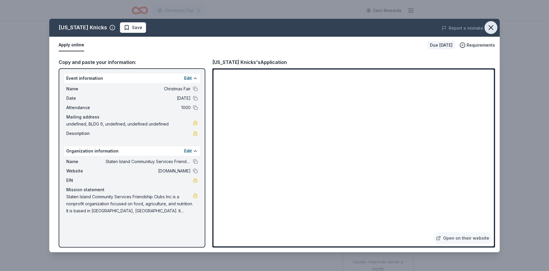
click at [490, 31] on icon "button" at bounding box center [491, 27] width 8 height 8
